Goal: Information Seeking & Learning: Learn about a topic

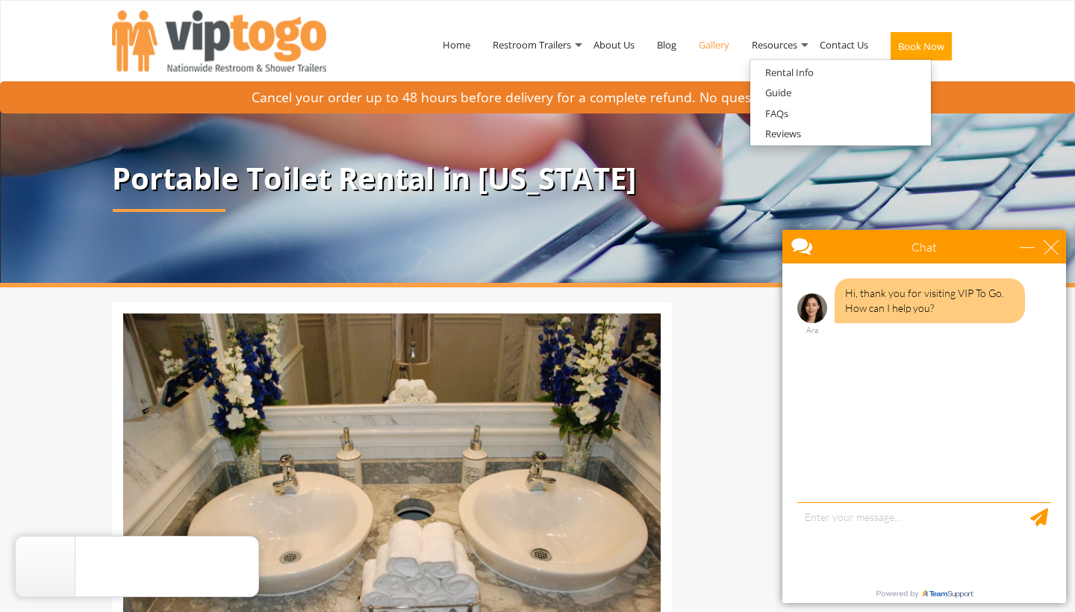
click at [726, 43] on link "Gallery" at bounding box center [713, 45] width 53 height 78
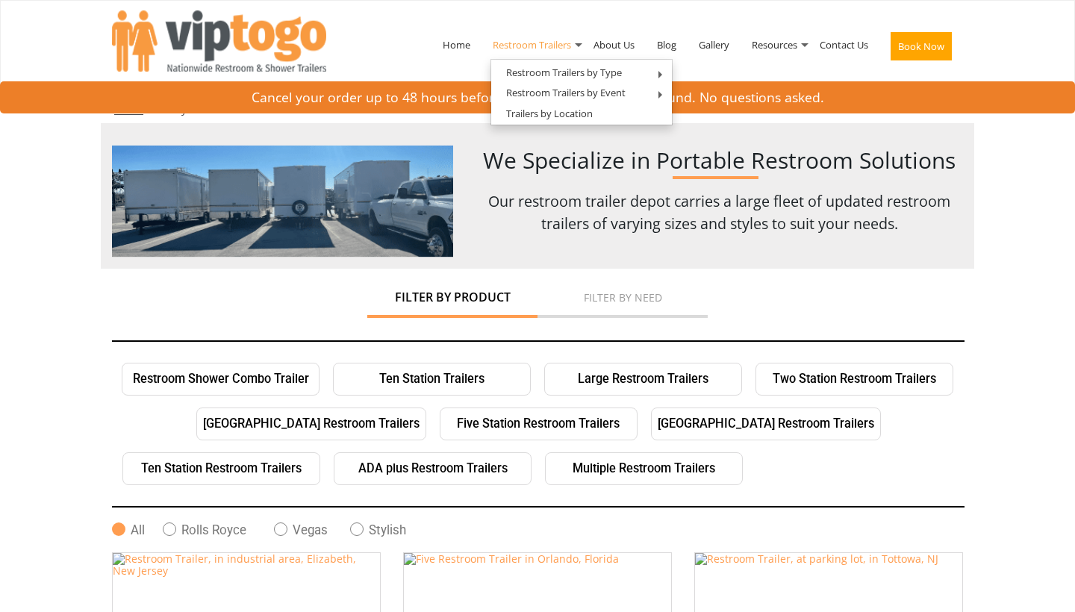
click at [551, 46] on link "Restroom Trailers" at bounding box center [531, 45] width 101 height 78
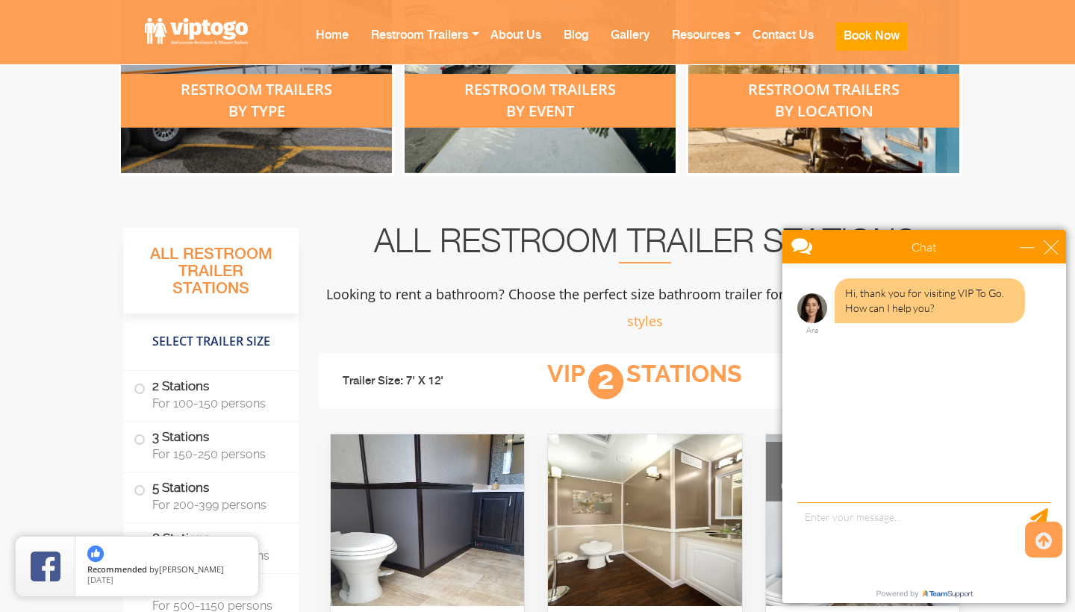
scroll to position [740, 0]
click at [1055, 246] on div "close" at bounding box center [1051, 247] width 15 height 15
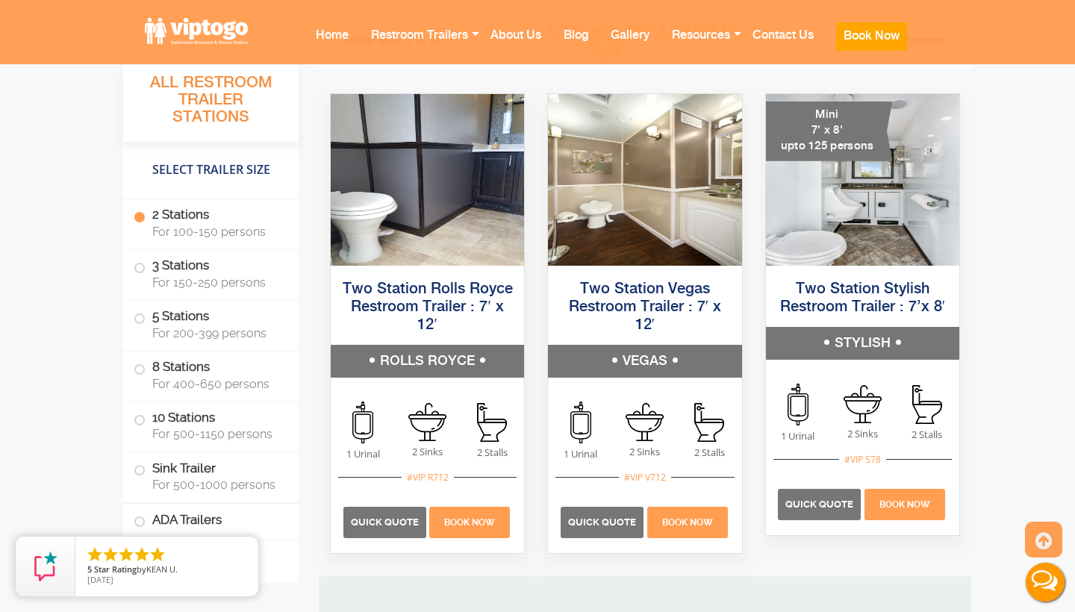
scroll to position [1081, 0]
click at [863, 198] on img at bounding box center [862, 180] width 193 height 172
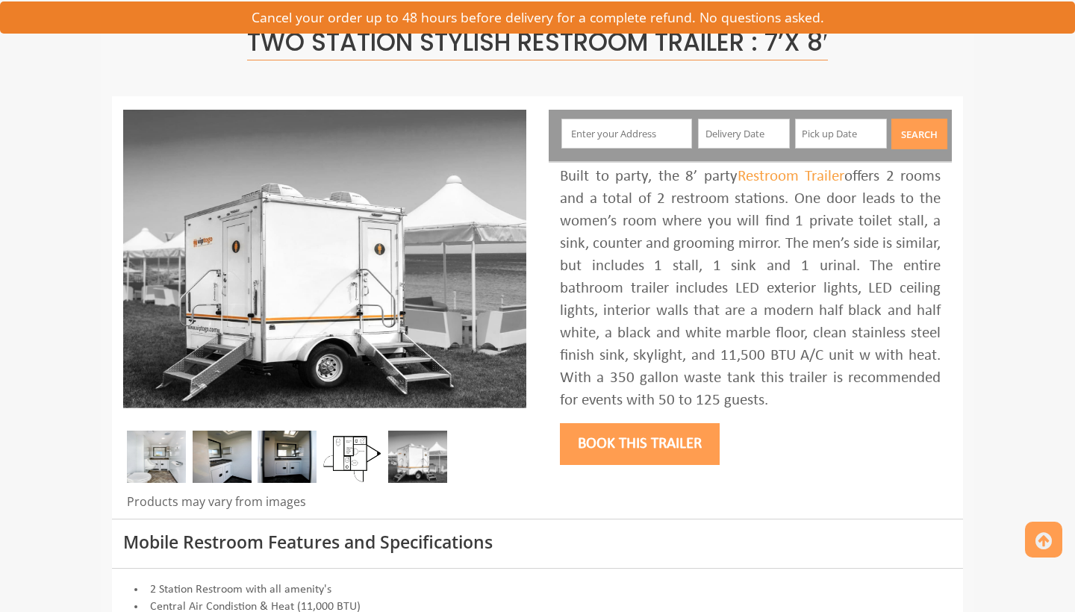
click at [232, 446] on img at bounding box center [222, 457] width 59 height 52
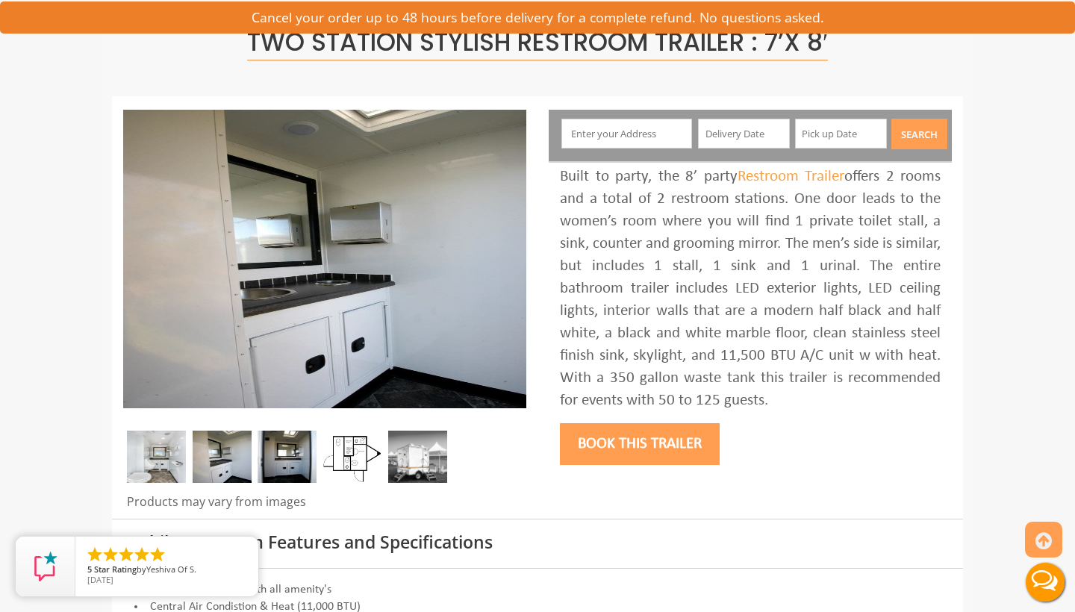
click at [288, 451] on img at bounding box center [287, 457] width 59 height 52
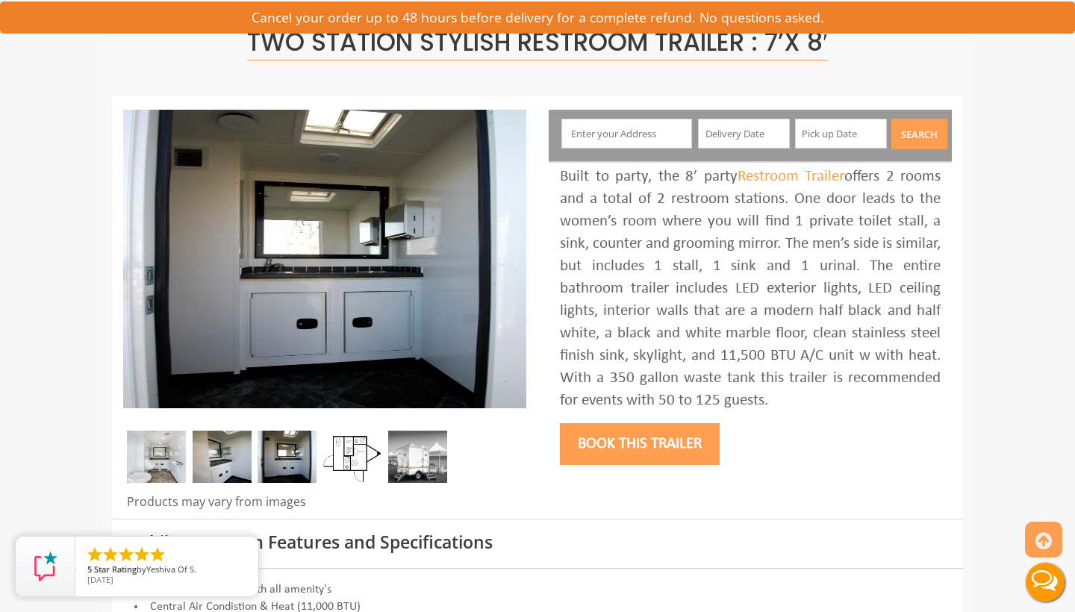
click at [357, 452] on img at bounding box center [352, 457] width 59 height 52
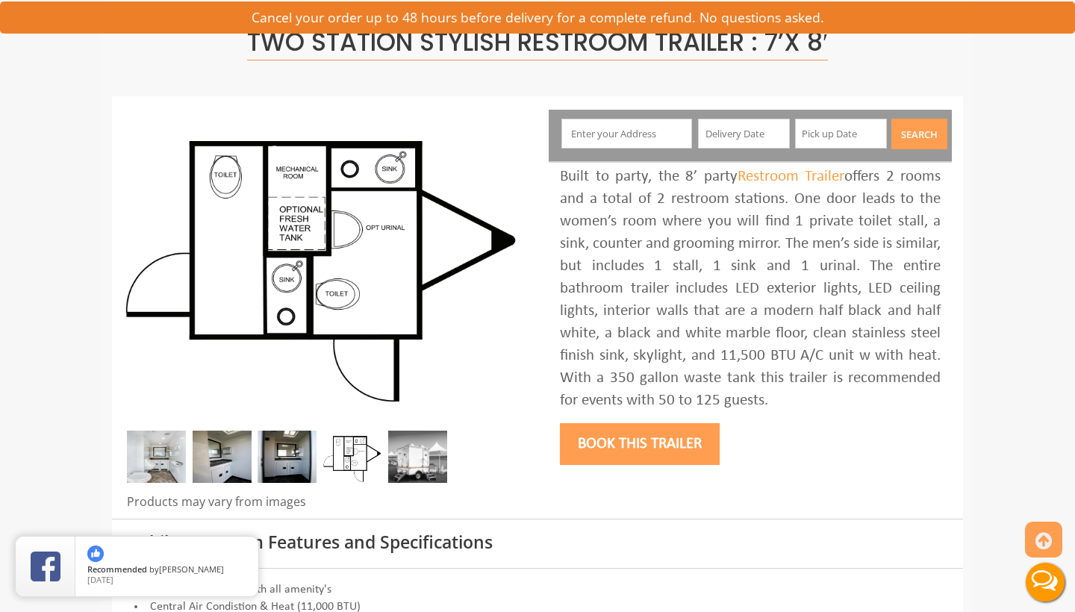
click at [416, 455] on img at bounding box center [417, 457] width 59 height 52
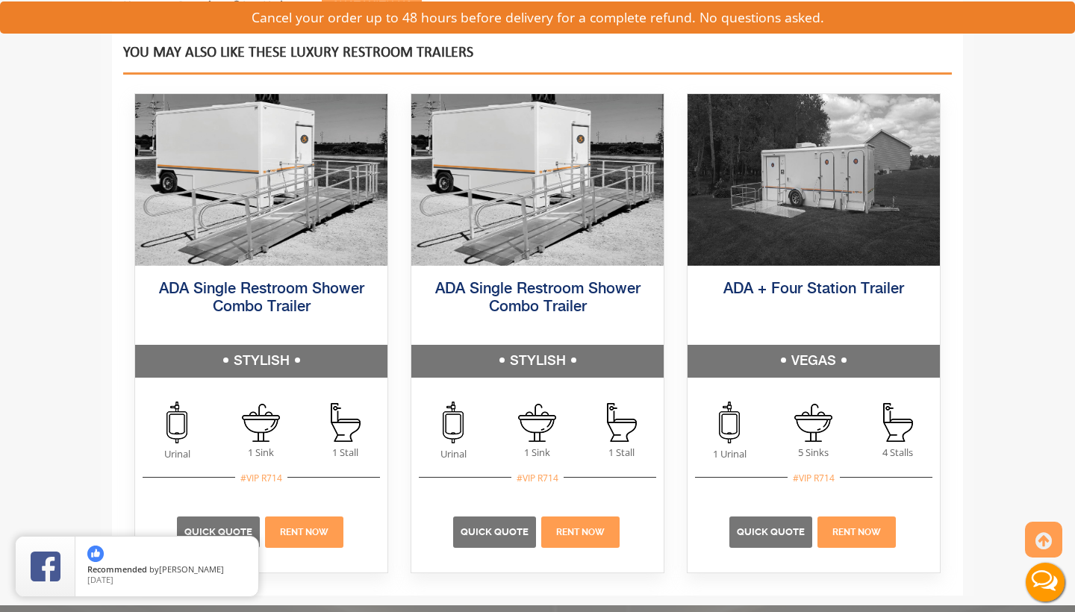
scroll to position [2053, 0]
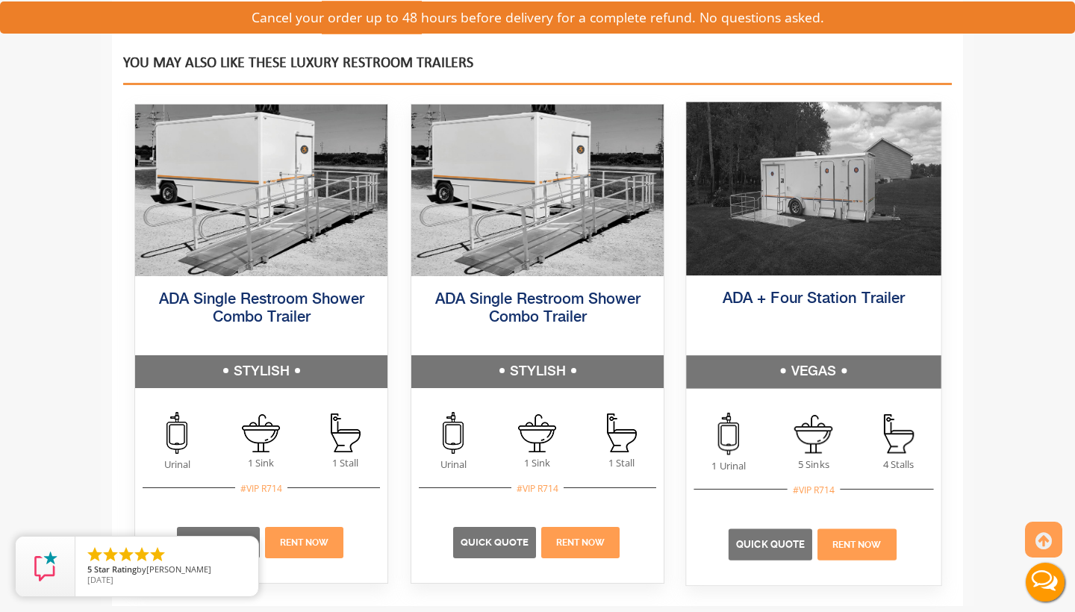
click at [800, 202] on img at bounding box center [813, 188] width 255 height 173
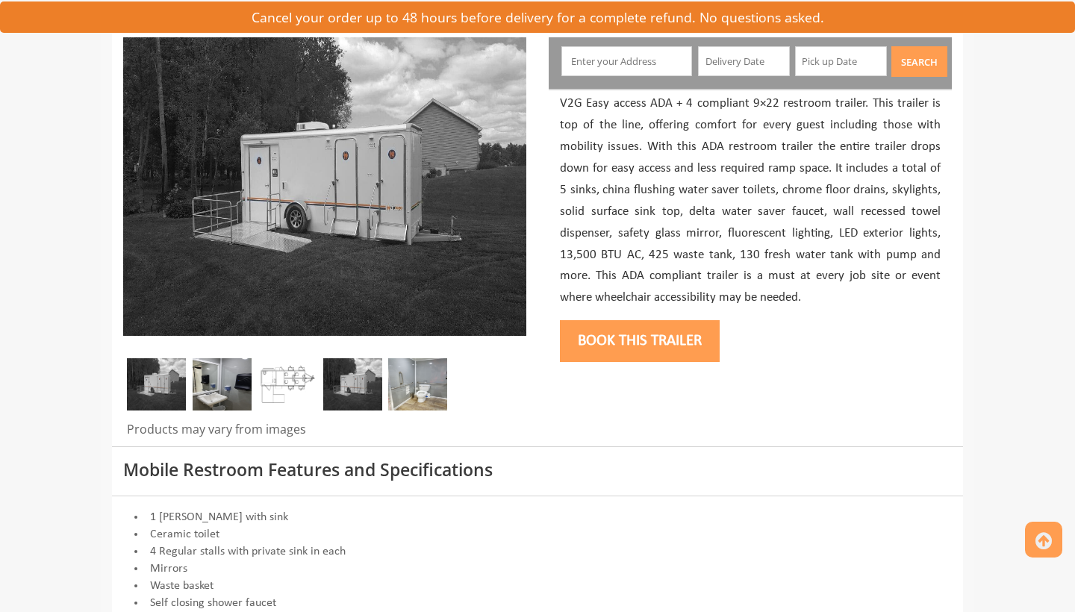
click at [208, 383] on img at bounding box center [222, 384] width 59 height 52
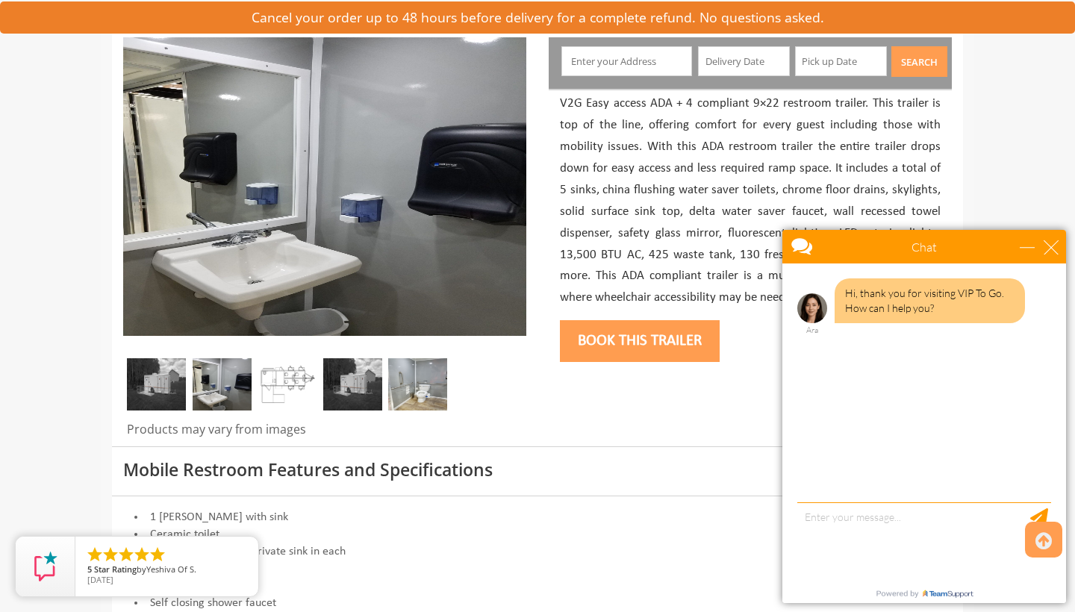
click at [296, 370] on img at bounding box center [287, 384] width 59 height 52
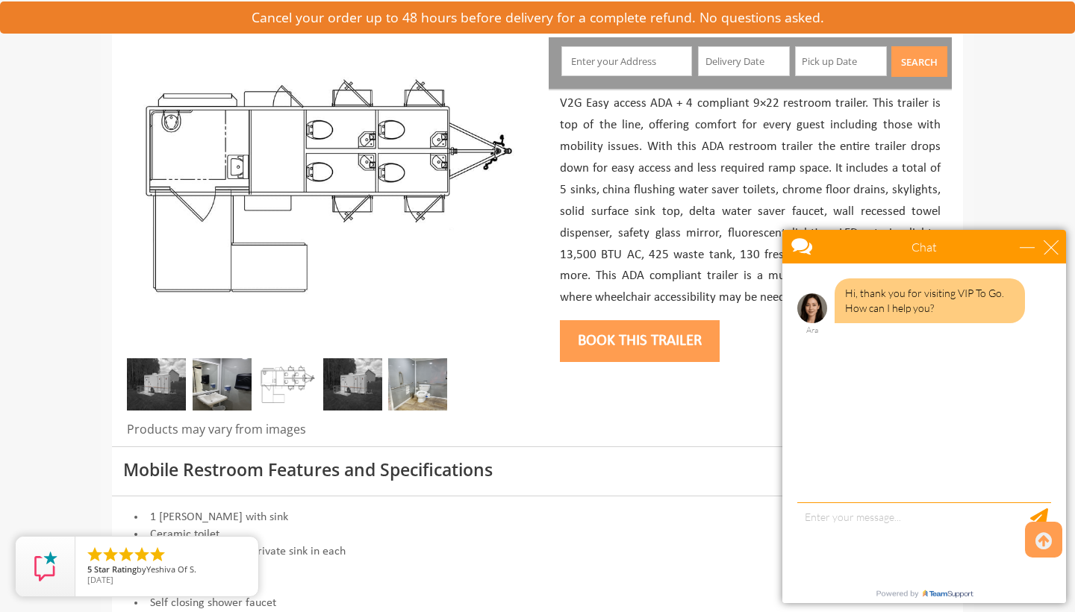
click at [349, 369] on img at bounding box center [352, 384] width 59 height 52
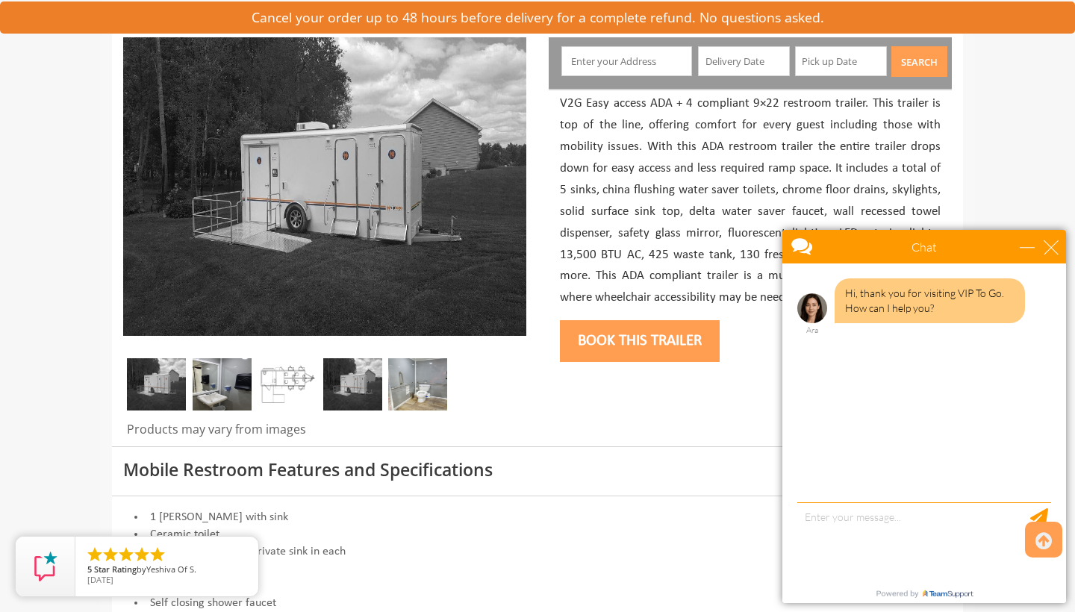
click at [408, 376] on img at bounding box center [417, 384] width 59 height 52
